Goal: Information Seeking & Learning: Learn about a topic

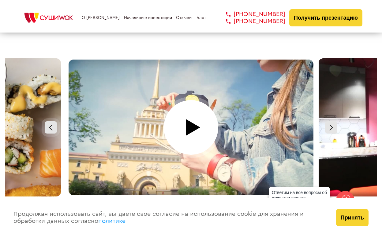
scroll to position [2698, 0]
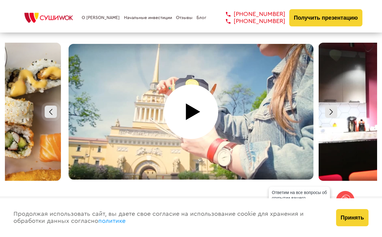
click at [196, 103] on div at bounding box center [191, 112] width 250 height 138
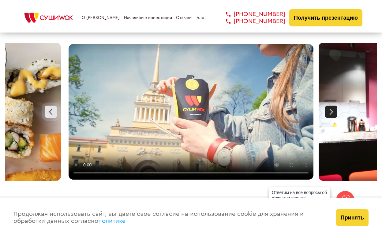
click at [329, 105] on div at bounding box center [331, 111] width 12 height 12
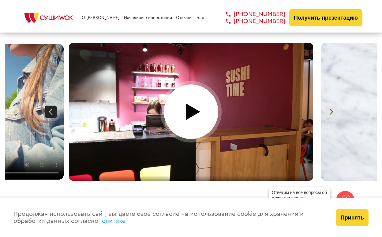
click at [55, 105] on div at bounding box center [51, 111] width 12 height 12
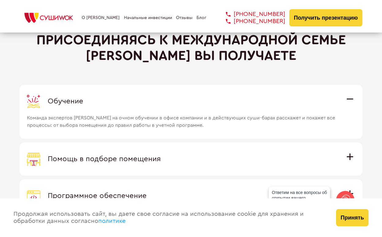
scroll to position [1652, 0]
click at [353, 99] on div "Обучение" at bounding box center [191, 100] width 328 height 13
click at [0, 0] on input "Обучение Команда экспертов Суши Wok на очном обучении в офисе компании и в дейс…" at bounding box center [0, 0] width 0 height 0
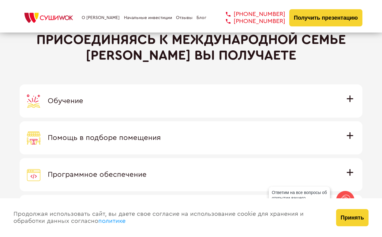
click at [83, 99] on span "Обучение" at bounding box center [66, 100] width 36 height 7
click at [0, 0] on input "Обучение Команда экспертов Суши Wok на очном обучении в офисе компании и в дейс…" at bounding box center [0, 0] width 0 height 0
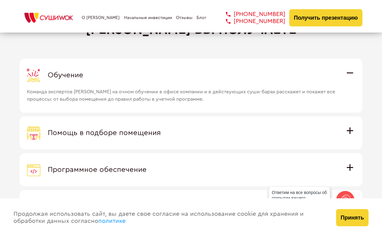
scroll to position [1678, 0]
click at [161, 133] on span "Помощь в подборе помещения" at bounding box center [104, 131] width 113 height 7
click at [0, 0] on input "Помощь в подборе помещения Наши специалисты оценят варианты помещения в вашем г…" at bounding box center [0, 0] width 0 height 0
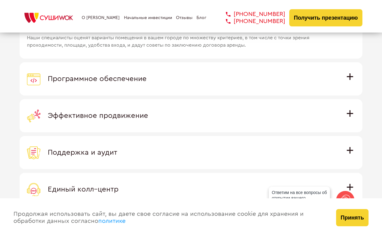
scroll to position [1772, 0]
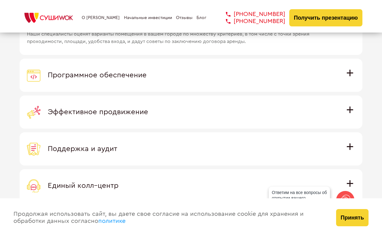
click at [148, 110] on span "Эффективное продвижение" at bounding box center [98, 111] width 100 height 7
click at [0, 0] on input "Эффективное продвижение Все рекламные материалы предоставляются централизованно…" at bounding box center [0, 0] width 0 height 0
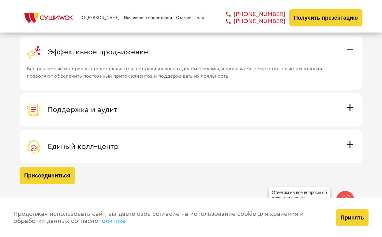
scroll to position [1816, 0]
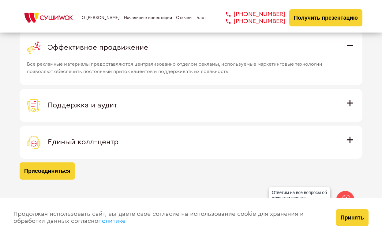
click at [119, 138] on span "Единый колл–центр" at bounding box center [83, 141] width 71 height 7
click at [0, 0] on input "Единый колл–центр Полностью интегрирован с программным обеспечением: вы не проп…" at bounding box center [0, 0] width 0 height 0
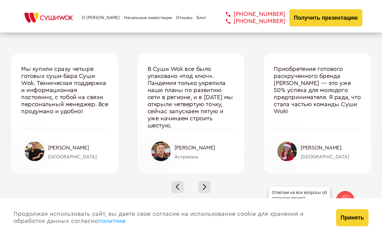
scroll to position [2019, 0]
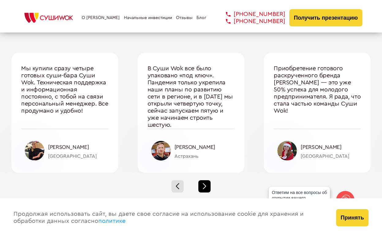
click at [200, 186] on div at bounding box center [205, 186] width 12 height 12
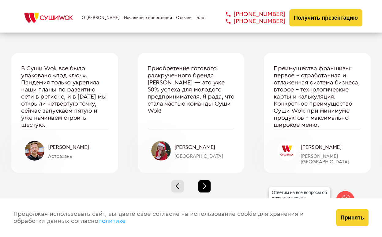
click at [200, 186] on div at bounding box center [205, 186] width 12 height 12
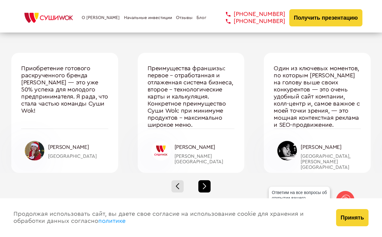
click at [201, 185] on div at bounding box center [205, 186] width 12 height 12
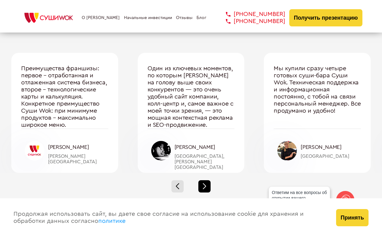
click at [201, 186] on div at bounding box center [205, 186] width 12 height 12
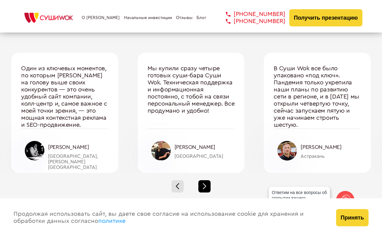
click at [201, 186] on div at bounding box center [205, 186] width 12 height 12
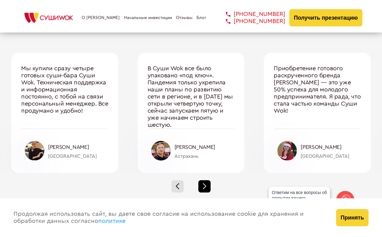
click at [201, 186] on div at bounding box center [205, 186] width 12 height 12
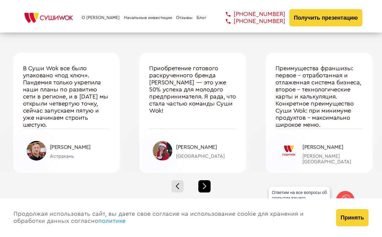
click at [201, 186] on div at bounding box center [205, 186] width 12 height 12
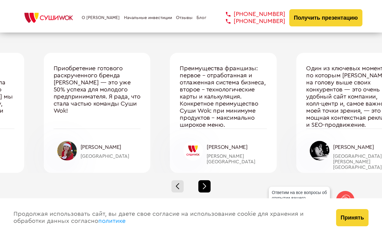
click at [201, 186] on div at bounding box center [205, 186] width 12 height 12
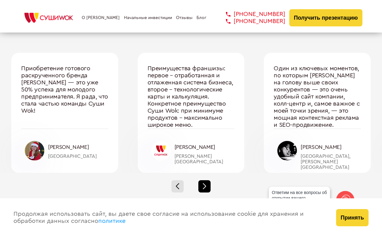
click at [201, 186] on div at bounding box center [205, 186] width 12 height 12
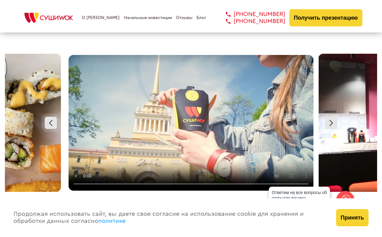
scroll to position [2681, 0]
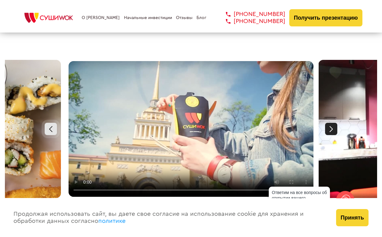
click at [329, 123] on div at bounding box center [331, 129] width 12 height 12
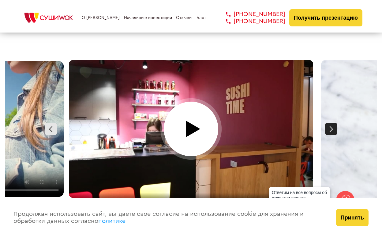
click at [329, 123] on div at bounding box center [331, 129] width 12 height 12
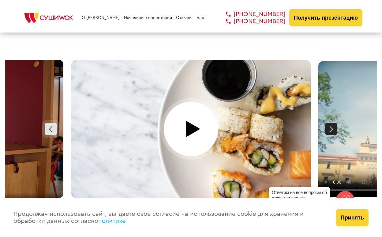
click at [329, 123] on div at bounding box center [331, 129] width 12 height 12
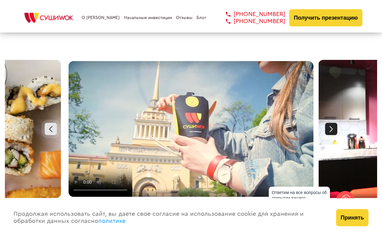
click at [329, 123] on div at bounding box center [331, 129] width 12 height 12
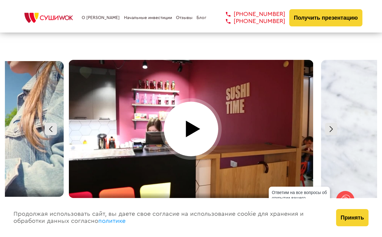
click at [193, 119] on div at bounding box center [191, 129] width 250 height 138
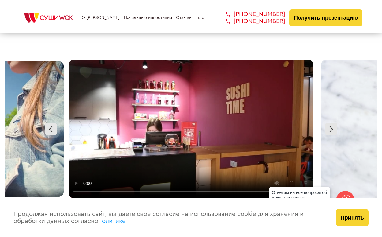
click at [183, 113] on video at bounding box center [191, 129] width 245 height 138
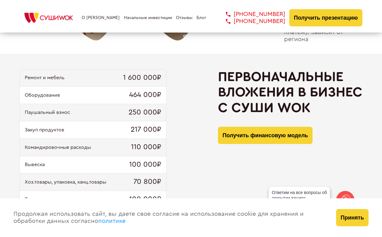
scroll to position [595, 0]
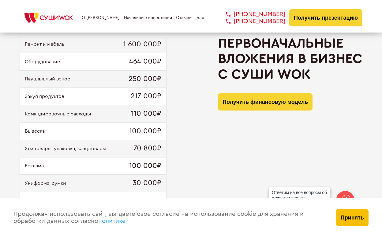
click at [361, 220] on button "Принять" at bounding box center [352, 217] width 32 height 17
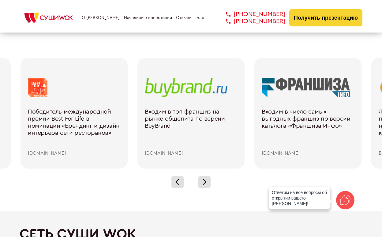
scroll to position [839, 0]
click at [207, 176] on div at bounding box center [205, 181] width 12 height 12
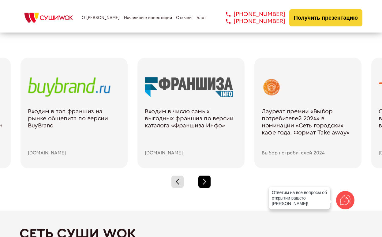
click at [207, 176] on div at bounding box center [205, 181] width 12 height 12
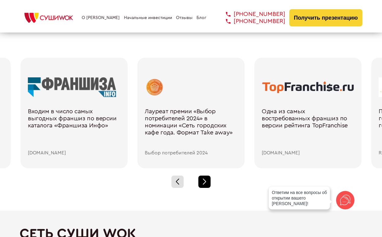
click at [207, 176] on div at bounding box center [205, 181] width 12 height 12
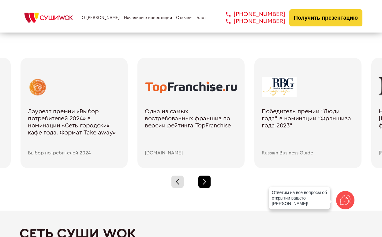
click at [207, 176] on div at bounding box center [205, 181] width 12 height 12
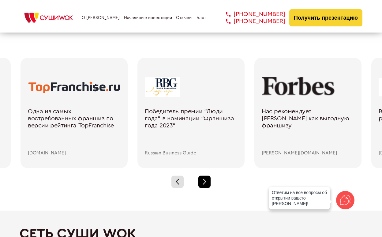
click at [207, 176] on div at bounding box center [205, 181] width 12 height 12
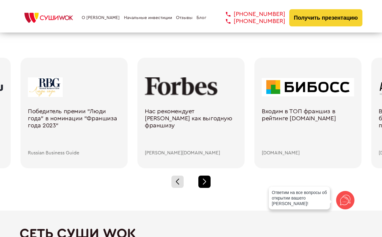
click at [206, 176] on div at bounding box center [205, 181] width 12 height 12
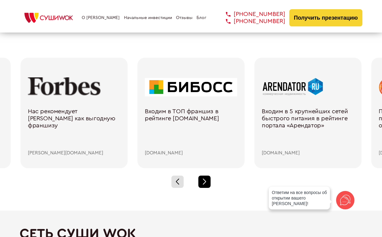
click at [206, 176] on div at bounding box center [205, 181] width 12 height 12
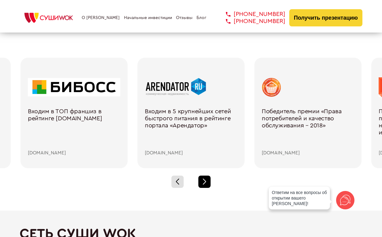
click at [206, 176] on div at bounding box center [205, 181] width 12 height 12
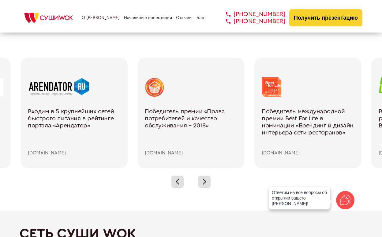
click at [189, 118] on div "Победитель премии «Права потребителей и качество обслуживания – 2018»" at bounding box center [191, 129] width 93 height 42
click at [156, 92] on div at bounding box center [191, 87] width 93 height 20
click at [165, 120] on div "Победитель премии «Права потребителей и качество обслуживания – 2018»" at bounding box center [191, 129] width 93 height 42
click at [157, 152] on div "[DOMAIN_NAME]" at bounding box center [191, 153] width 93 height 6
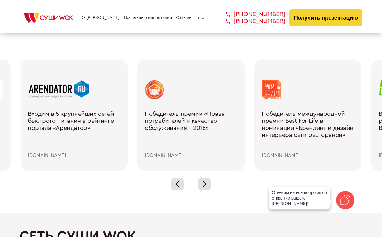
scroll to position [840, 0]
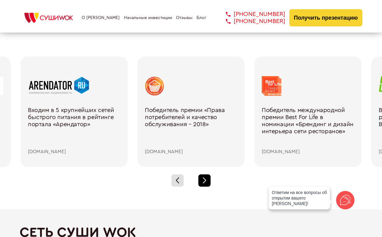
click at [204, 179] on span at bounding box center [204, 178] width 3 height 3
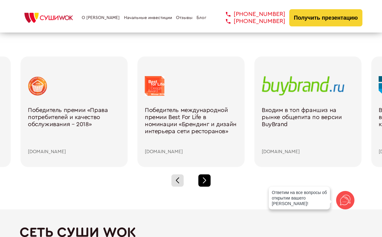
click at [204, 179] on div at bounding box center [205, 180] width 12 height 12
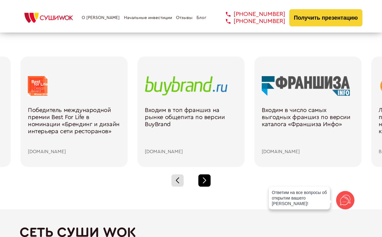
click at [204, 179] on div at bounding box center [205, 180] width 12 height 12
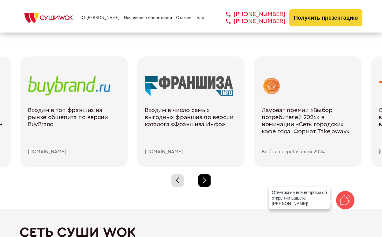
click at [204, 179] on div at bounding box center [205, 180] width 12 height 12
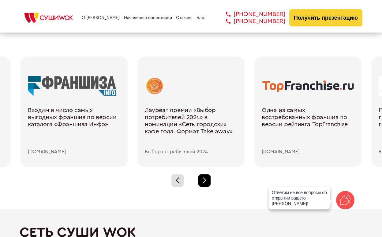
click at [204, 179] on div at bounding box center [205, 180] width 12 height 12
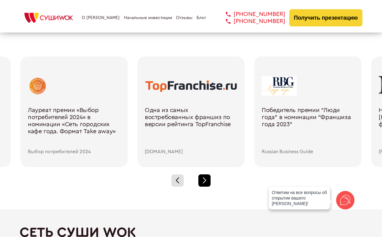
click at [204, 179] on div at bounding box center [205, 180] width 12 height 12
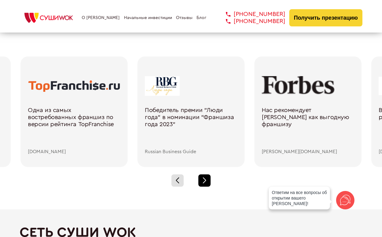
click at [204, 179] on div at bounding box center [205, 180] width 12 height 12
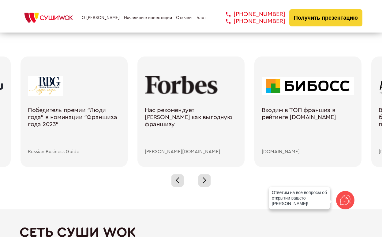
click at [179, 81] on div at bounding box center [191, 86] width 93 height 20
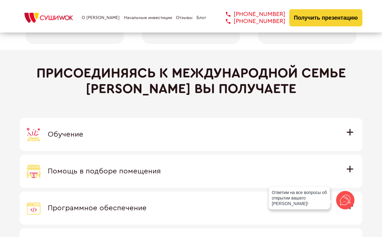
scroll to position [1625, 0]
